Goal: Navigation & Orientation: Understand site structure

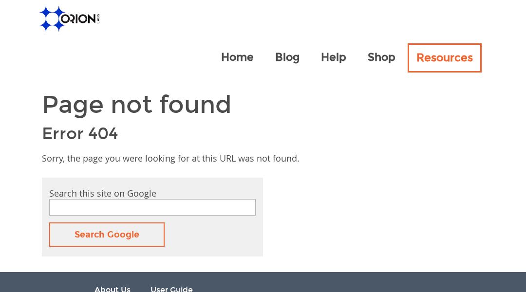
type input "12 reasons radios are holding your company back orion labs"
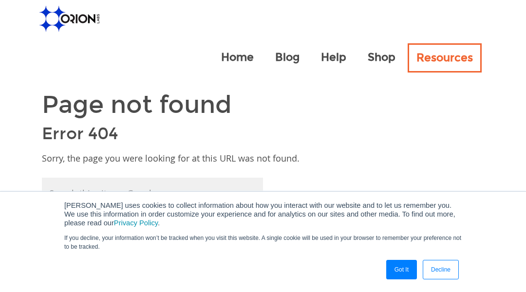
scroll to position [125, 0]
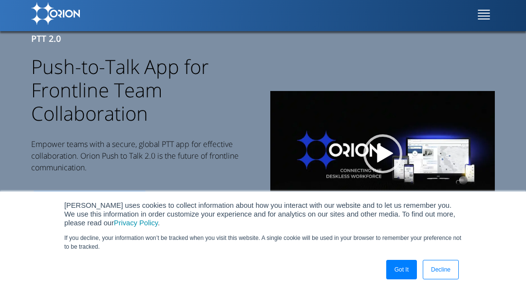
scroll to position [2366, 0]
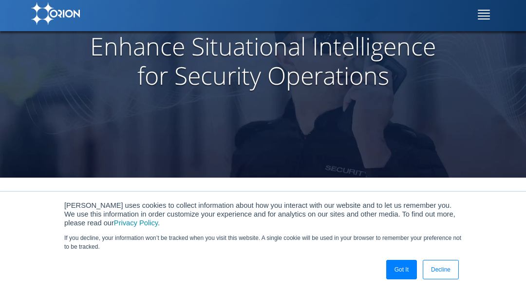
scroll to position [2194, 0]
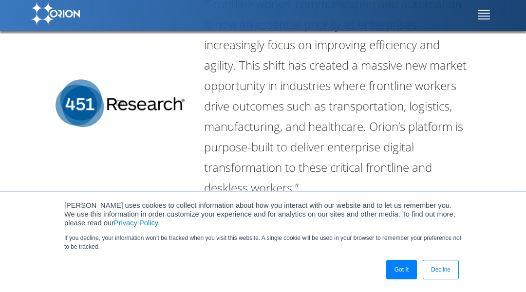
scroll to position [3208, 0]
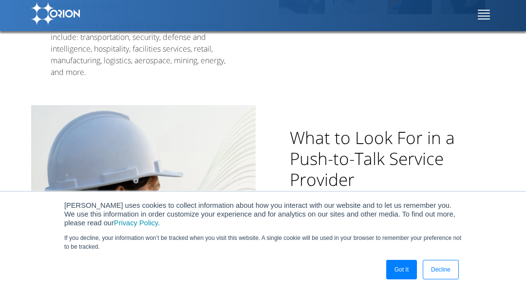
scroll to position [3686, 0]
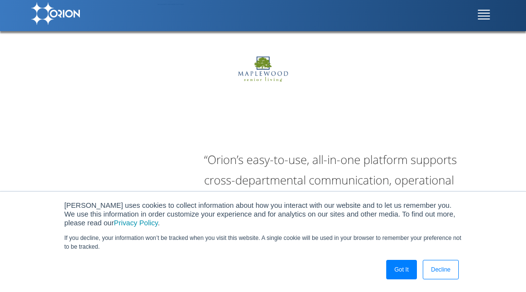
scroll to position [3213, 0]
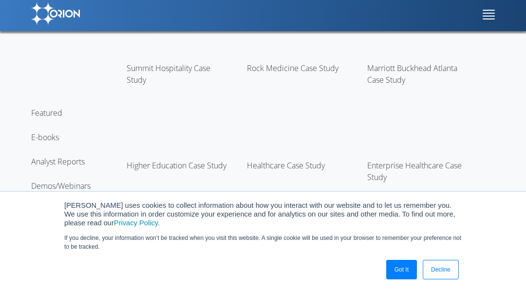
scroll to position [4242, 0]
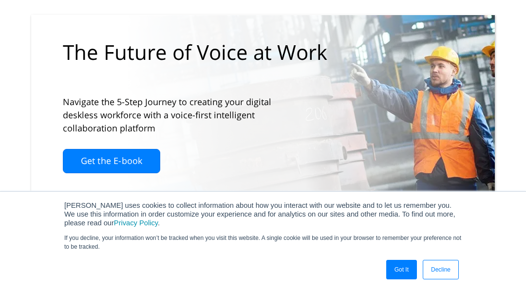
scroll to position [4772, 0]
